Goal: Find specific fact: Find specific fact

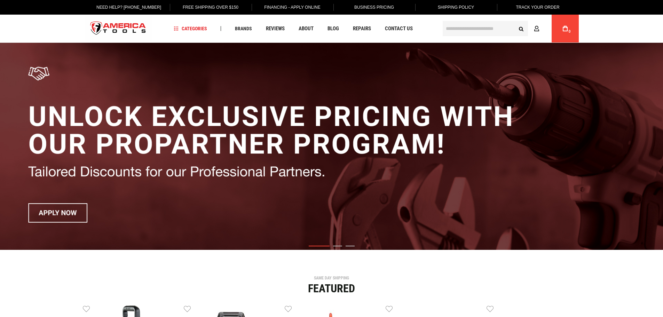
click at [458, 29] on input "text" at bounding box center [484, 28] width 85 height 15
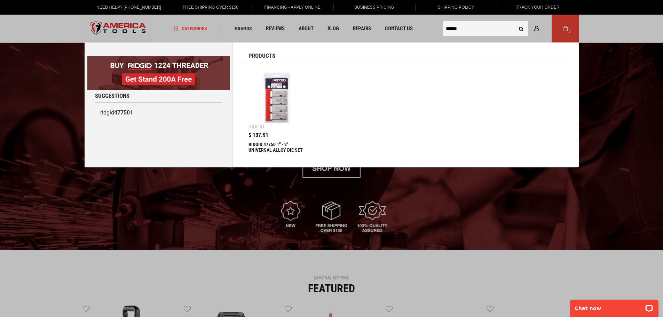
type input "******"
click at [514, 22] on button "Search" at bounding box center [520, 28] width 13 height 13
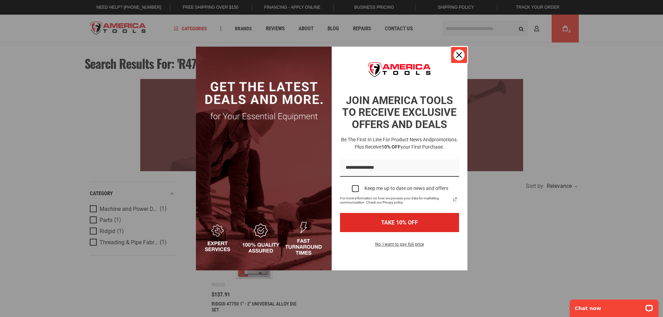
click at [460, 57] on icon "close icon" at bounding box center [459, 55] width 6 height 6
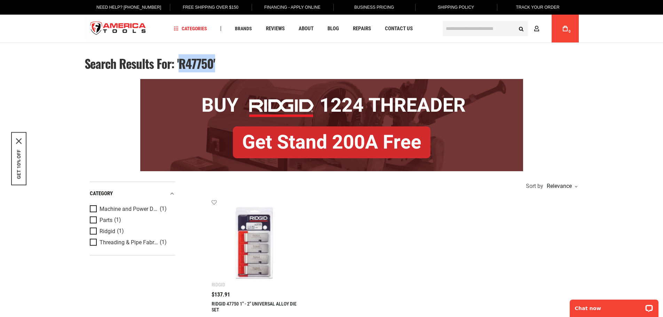
drag, startPoint x: 221, startPoint y: 59, endPoint x: 193, endPoint y: 65, distance: 28.1
click at [178, 59] on div "Search results for: 'R47750'" at bounding box center [332, 66] width 494 height 19
copy span "R47750'"
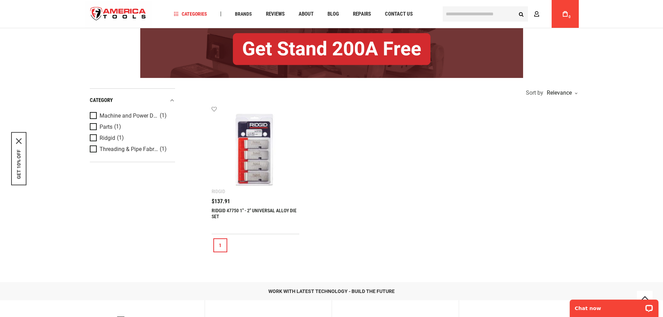
scroll to position [104, 0]
